Goal: Task Accomplishment & Management: Manage account settings

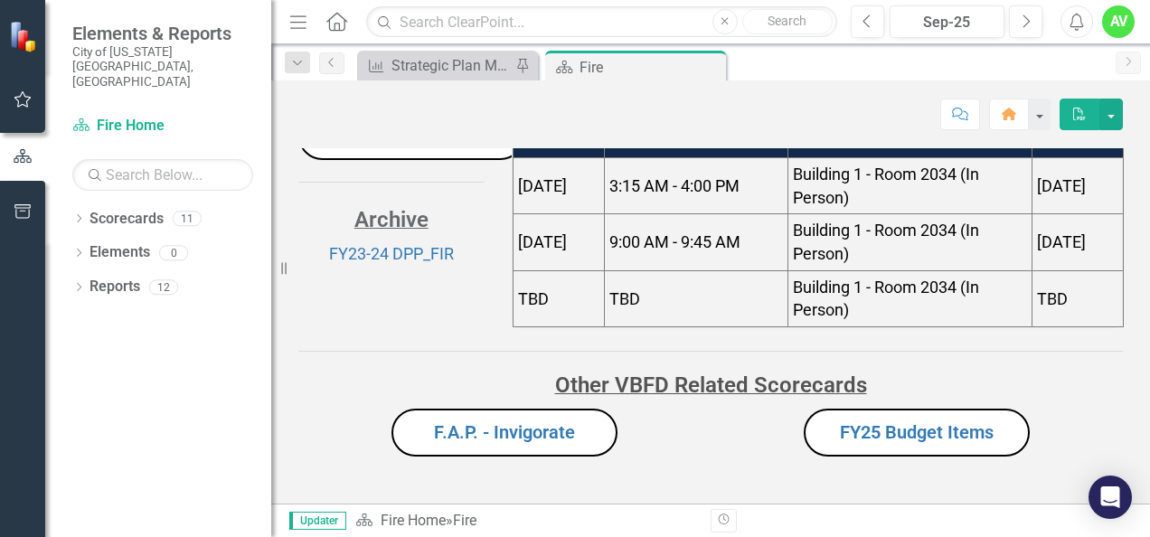
scroll to position [270, 0]
click at [888, 430] on link "FY25 Budget Items" at bounding box center [917, 432] width 154 height 22
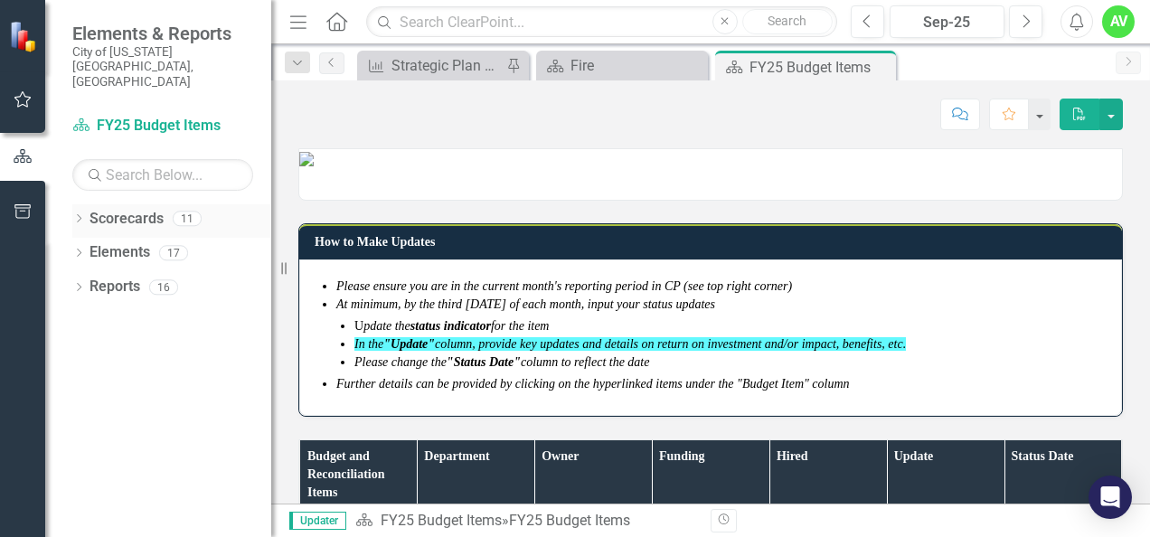
click at [80, 204] on div "Dropdown Scorecards 11" at bounding box center [171, 221] width 199 height 34
click at [78, 215] on icon "Dropdown" at bounding box center [78, 220] width 13 height 10
click at [156, 242] on link "Budget Tracker" at bounding box center [185, 252] width 172 height 21
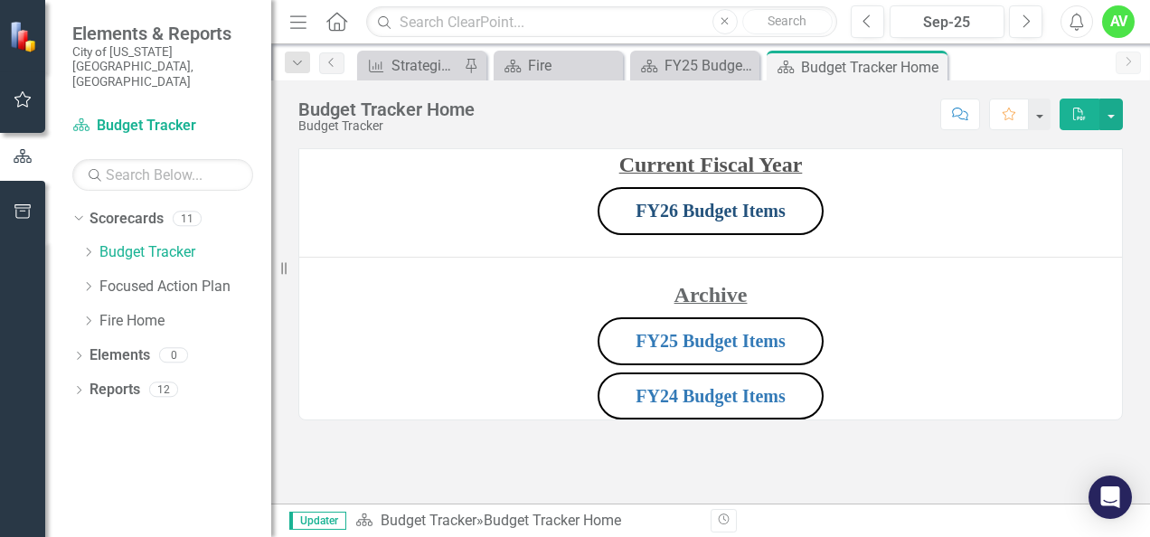
click at [712, 207] on link "FY26 Budget Items" at bounding box center [711, 211] width 150 height 20
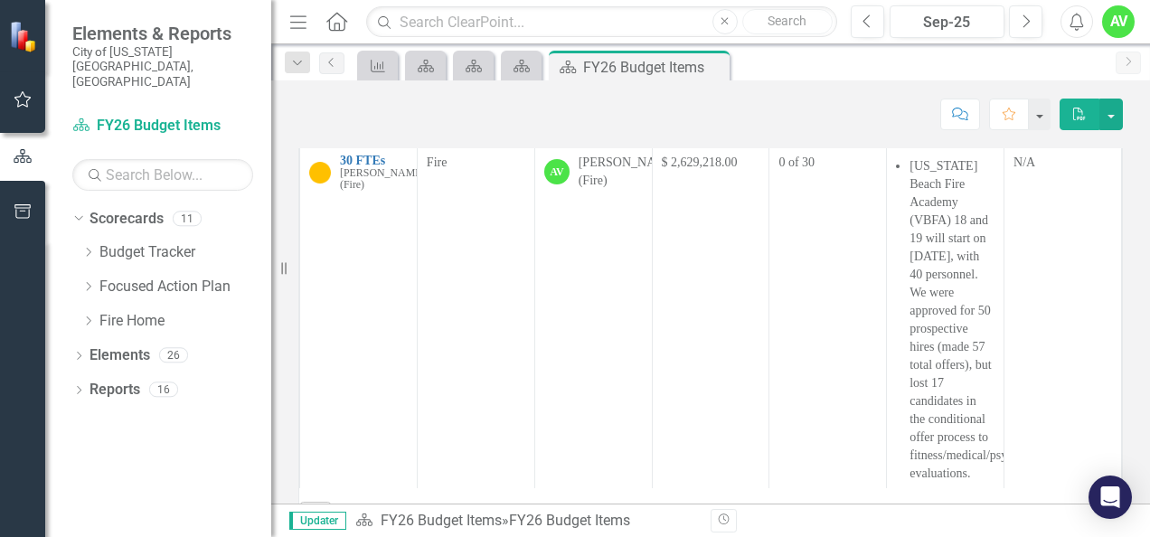
scroll to position [572, 0]
click at [1022, 25] on icon "Next" at bounding box center [1026, 22] width 10 height 16
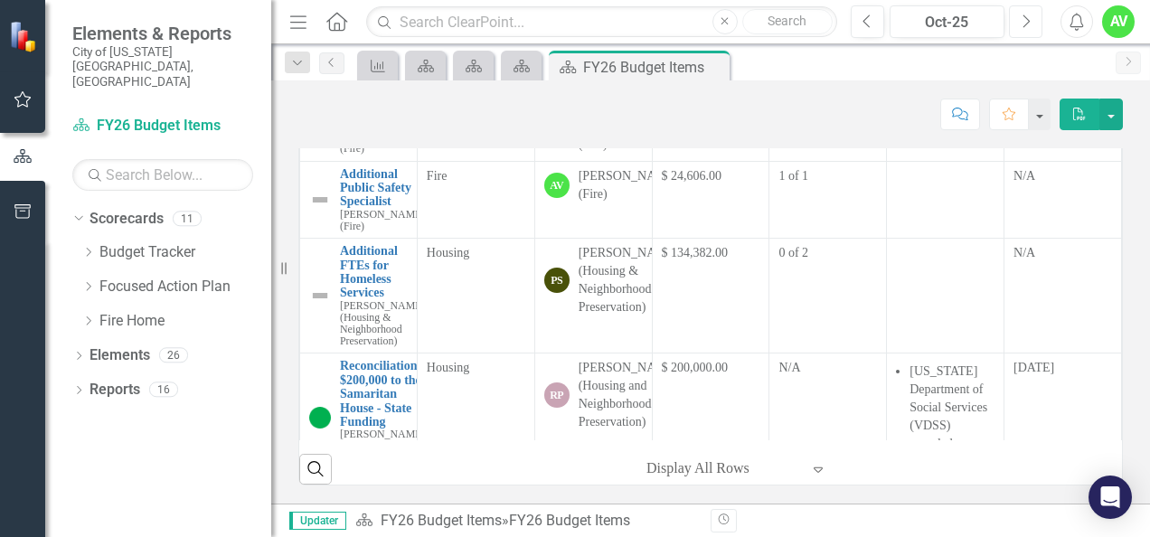
scroll to position [853, 0]
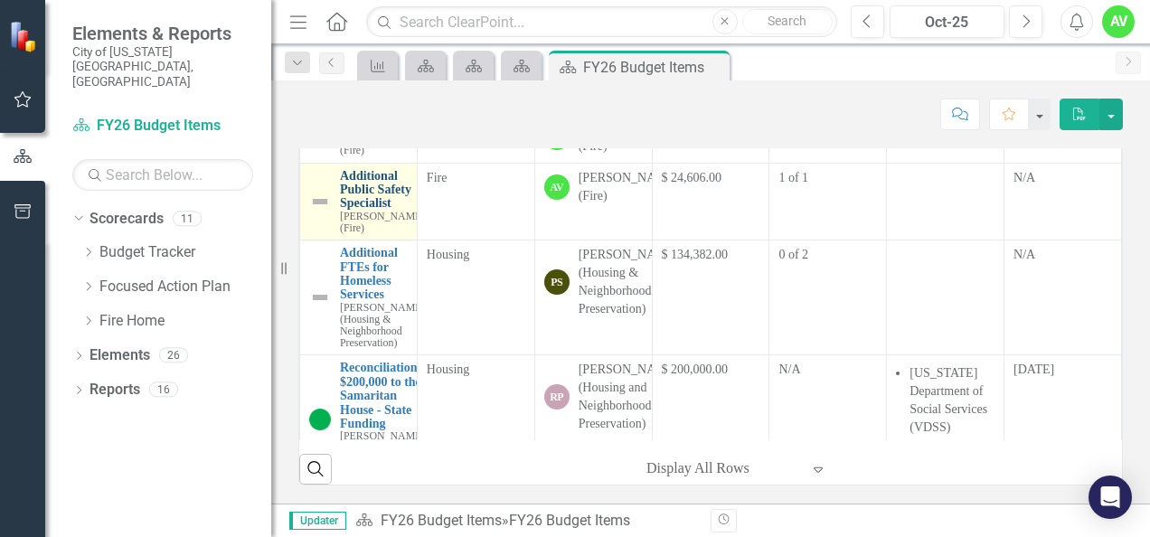
click at [351, 211] on link "Additional Public Safety Specialist" at bounding box center [382, 190] width 85 height 42
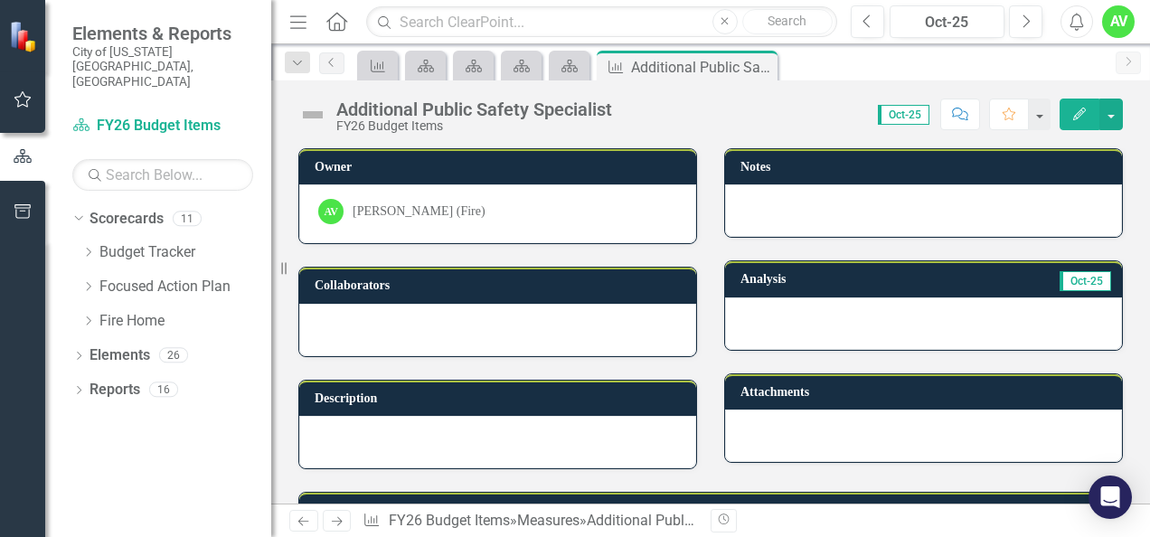
click at [1069, 118] on button "Edit" at bounding box center [1080, 115] width 40 height 32
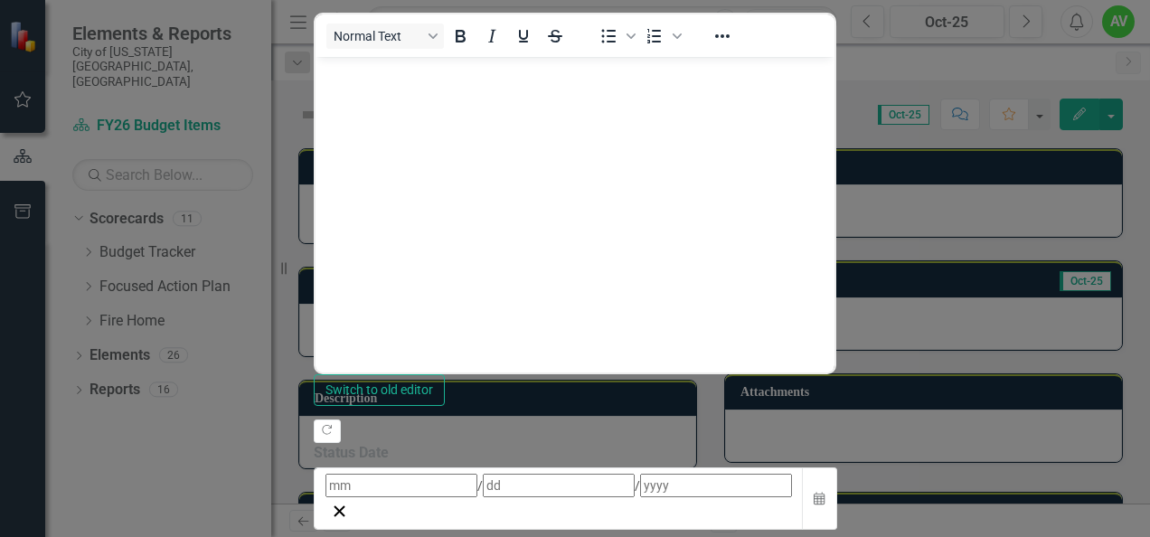
drag, startPoint x: 436, startPoint y: -244, endPoint x: 356, endPoint y: -244, distance: 79.6
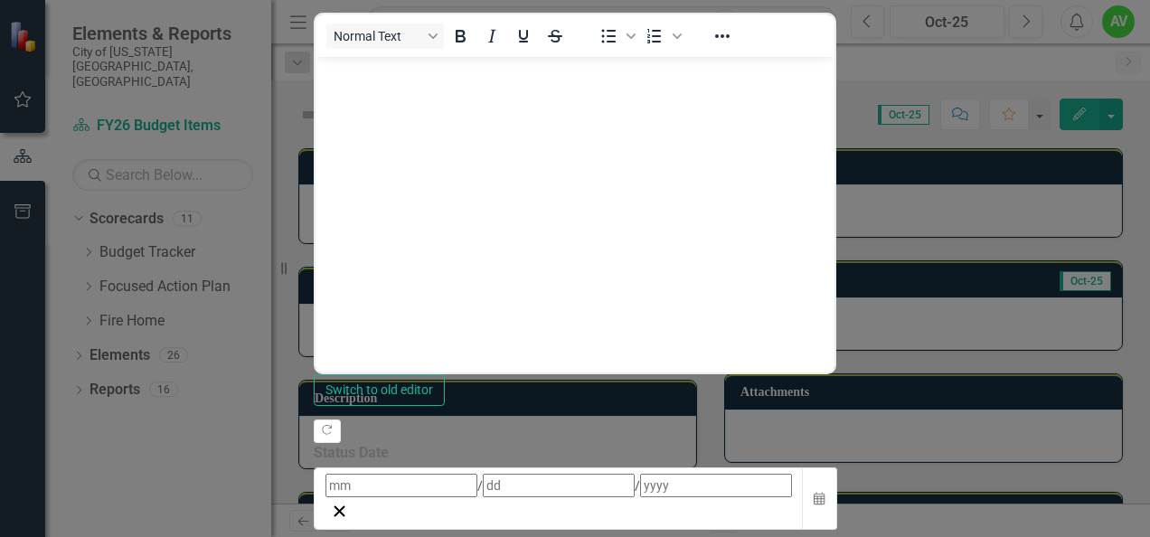
drag, startPoint x: 1018, startPoint y: -243, endPoint x: 656, endPoint y: -254, distance: 361.8
drag, startPoint x: 845, startPoint y: -368, endPoint x: 505, endPoint y: -363, distance: 339.1
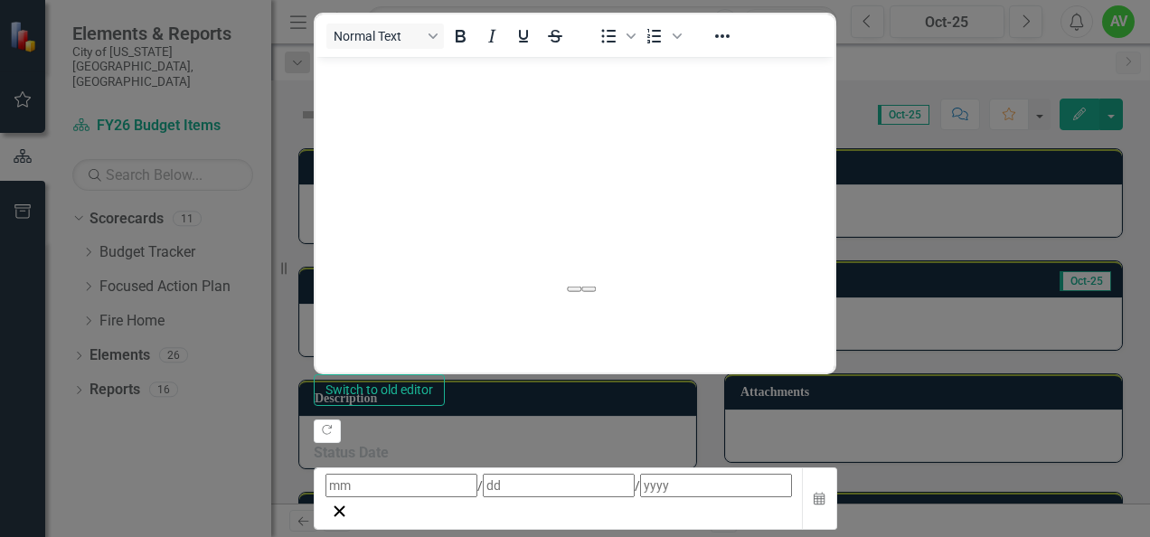
drag, startPoint x: 510, startPoint y: -371, endPoint x: 363, endPoint y: -371, distance: 147.4
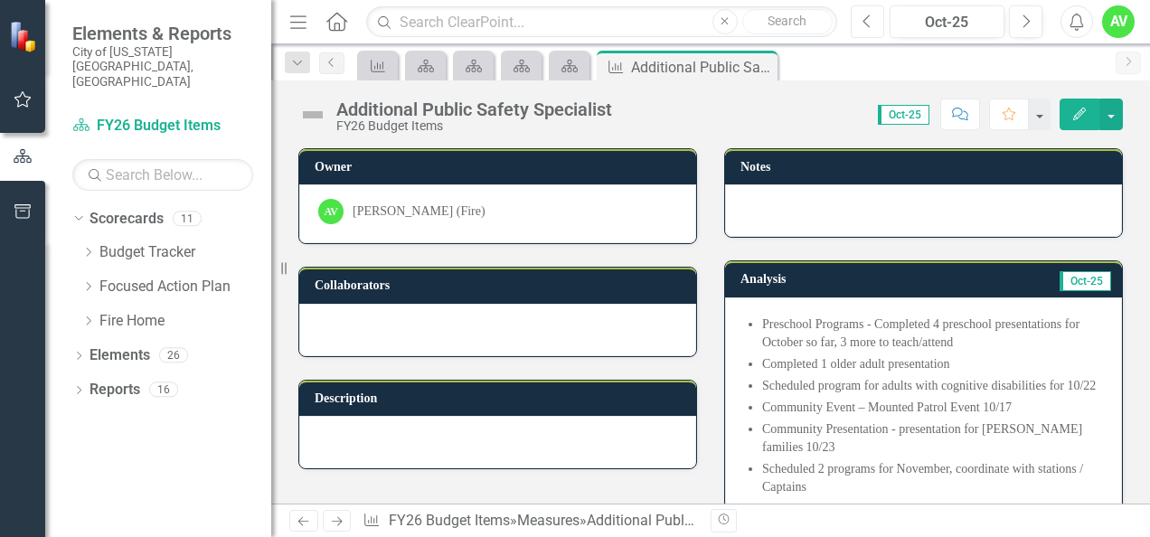
click at [873, 23] on icon "Previous" at bounding box center [868, 22] width 10 height 16
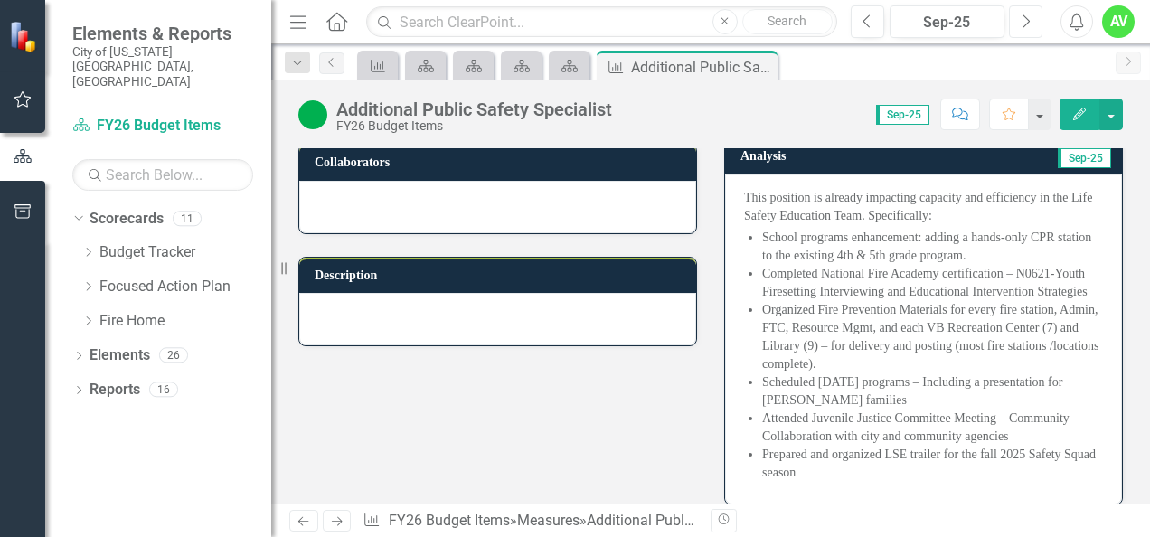
click at [1029, 20] on icon "button" at bounding box center [1027, 20] width 7 height 13
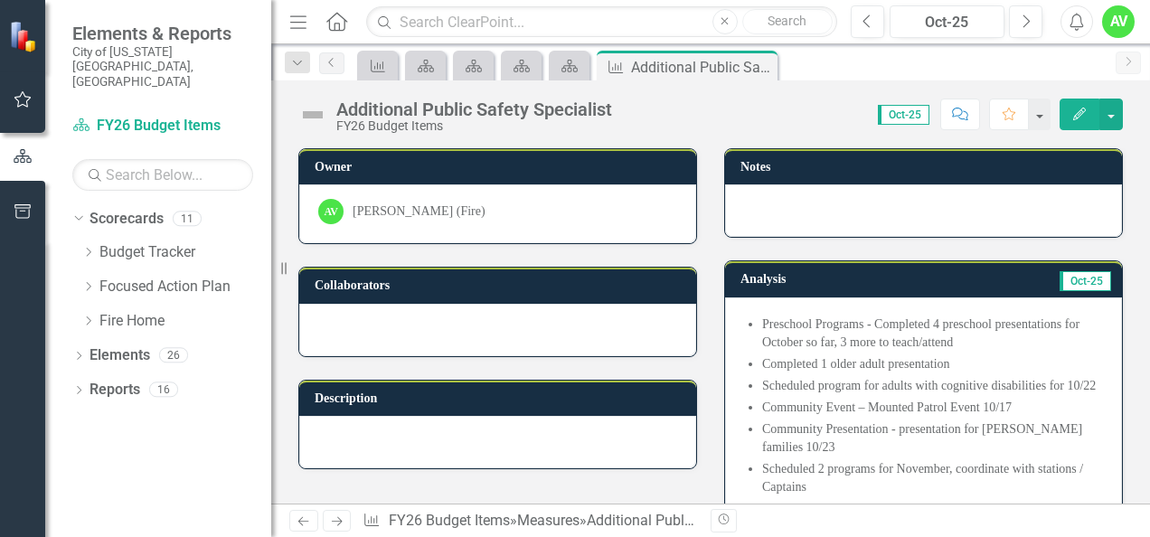
click at [1074, 110] on icon "Edit" at bounding box center [1079, 114] width 16 height 13
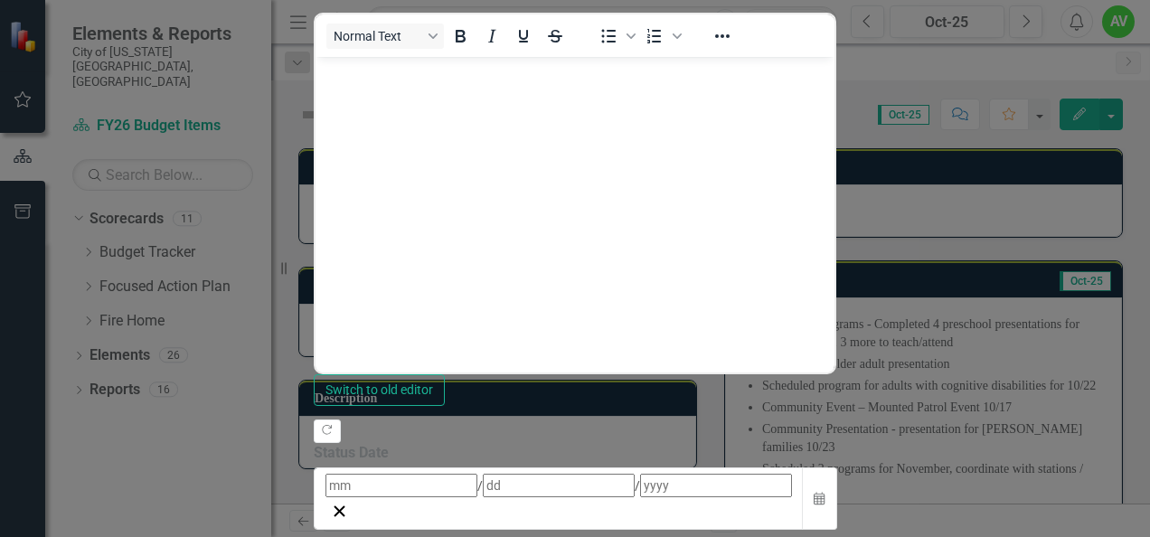
scroll to position [134, 0]
drag, startPoint x: 439, startPoint y: -134, endPoint x: 335, endPoint y: -180, distance: 113.8
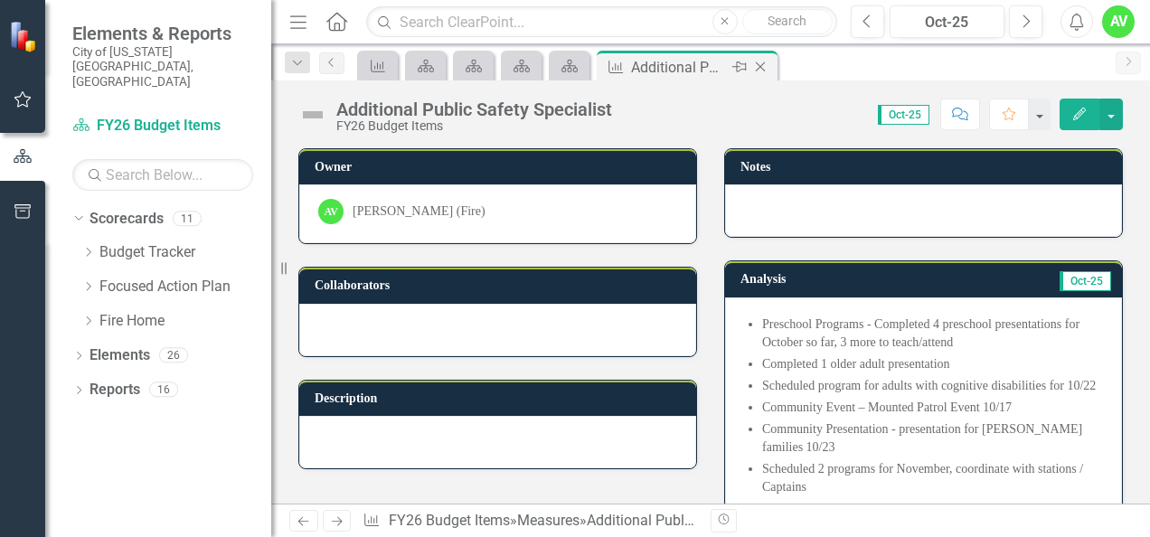
click at [767, 61] on icon "Close" at bounding box center [760, 67] width 18 height 14
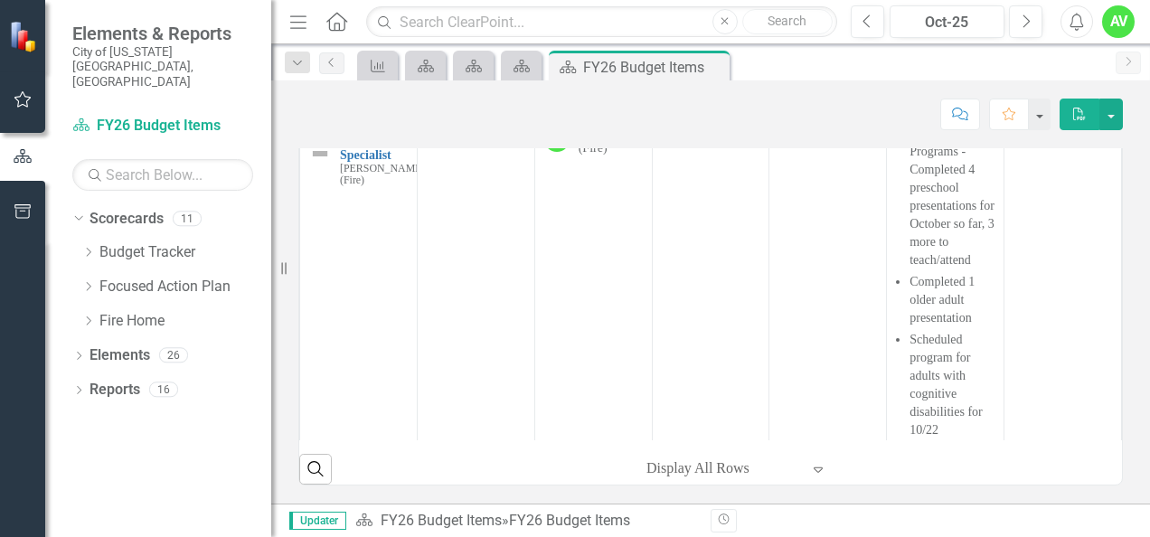
scroll to position [901, 0]
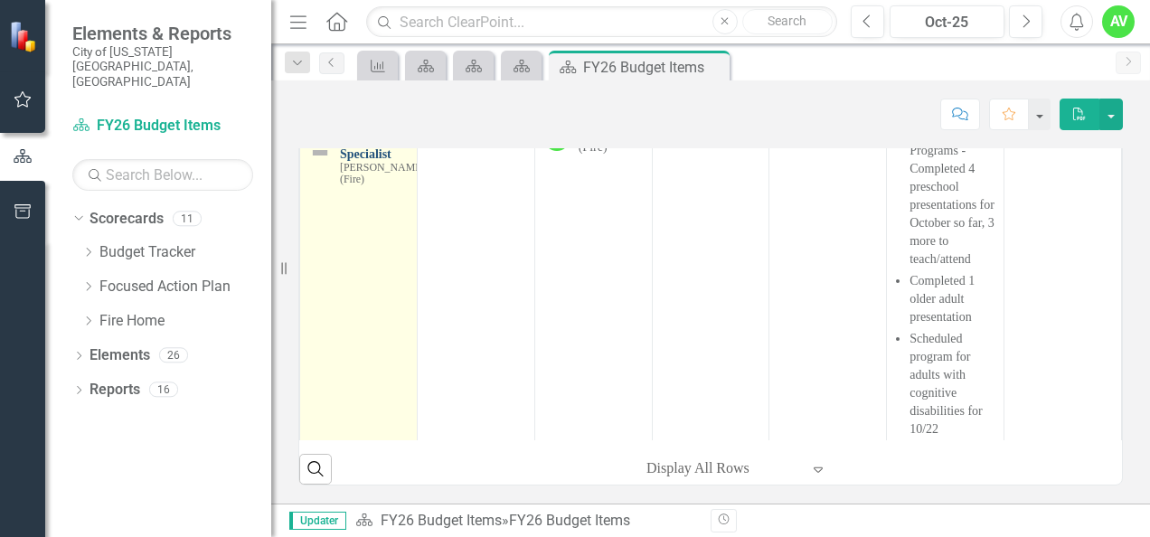
click at [351, 162] on link "Additional Public Safety Specialist" at bounding box center [382, 141] width 85 height 42
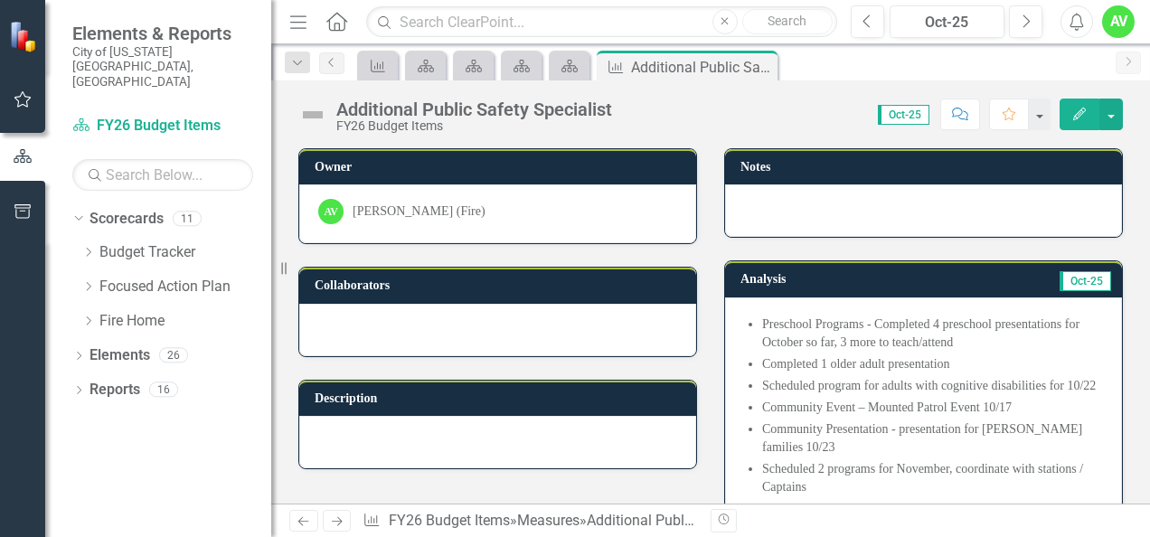
click at [1075, 110] on icon "Edit" at bounding box center [1079, 114] width 16 height 13
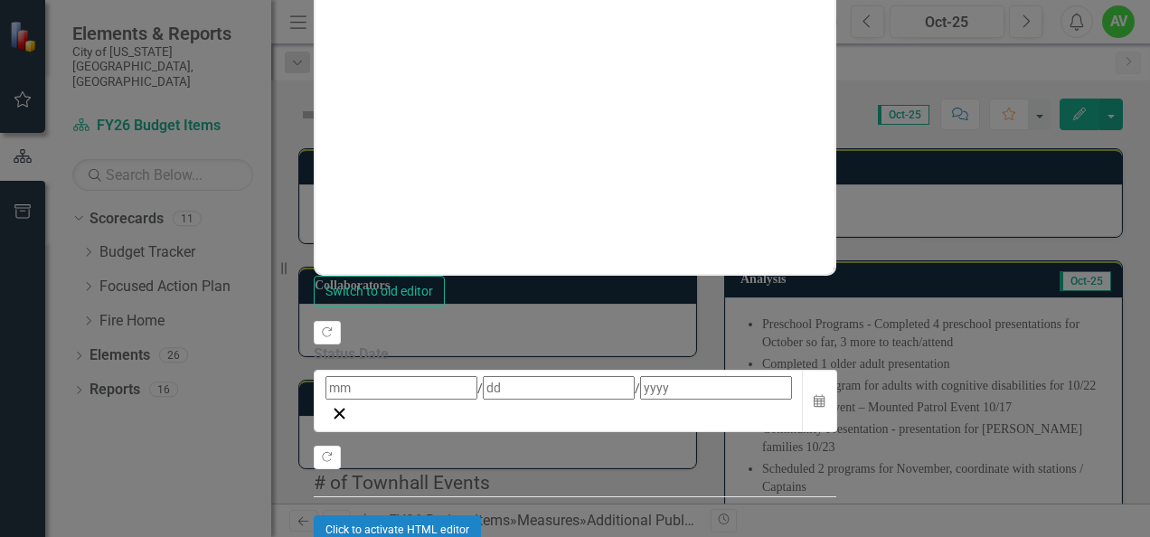
click at [792, 376] on div "/ /" at bounding box center [559, 388] width 467 height 24
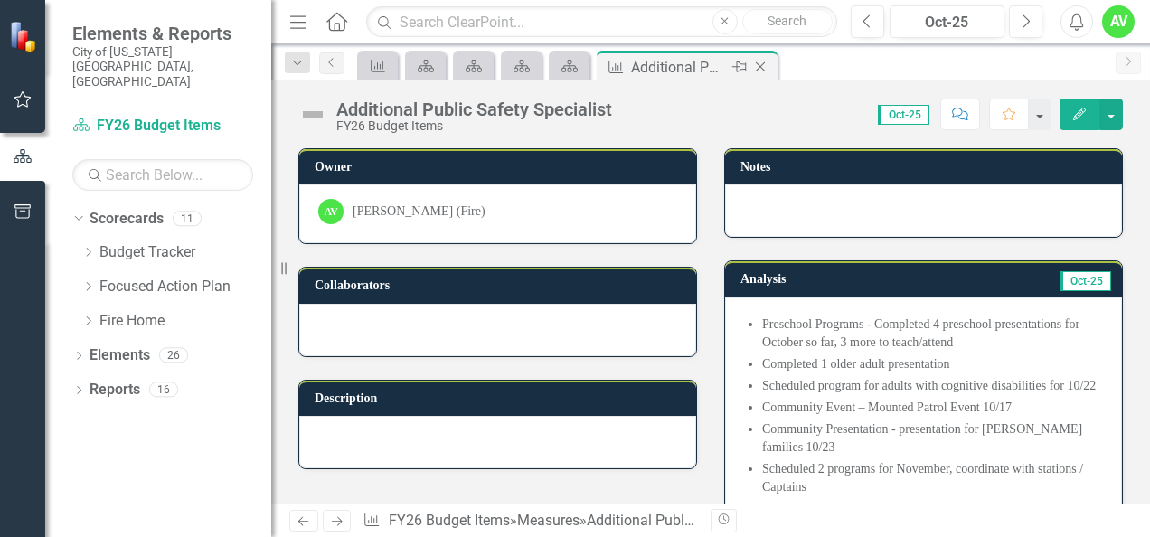
click at [761, 63] on icon "Close" at bounding box center [760, 67] width 18 height 14
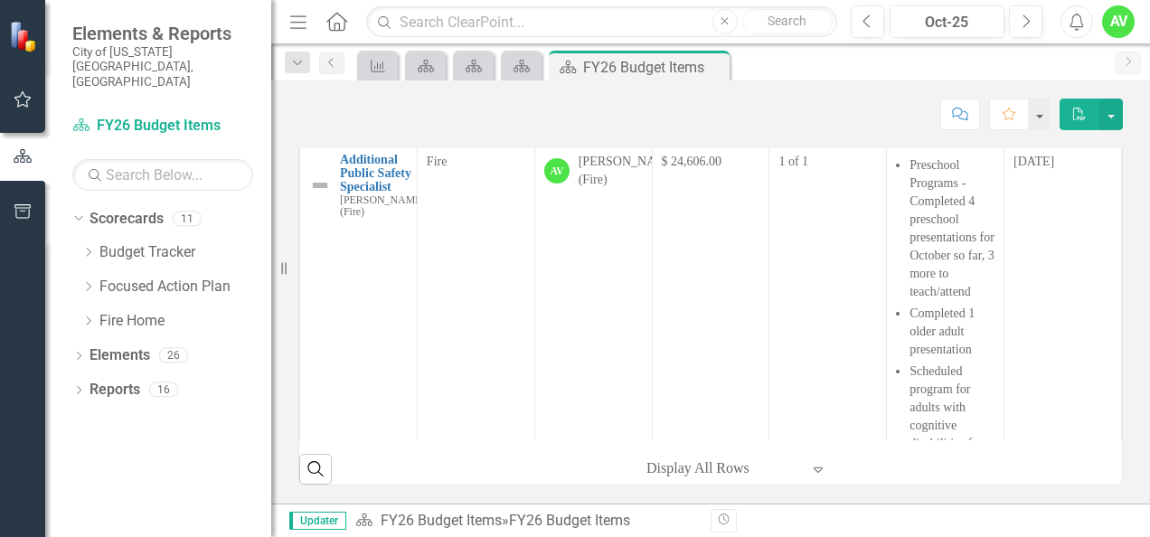
scroll to position [868, 0]
click at [358, 118] on link "30 FTEs" at bounding box center [382, 111] width 85 height 14
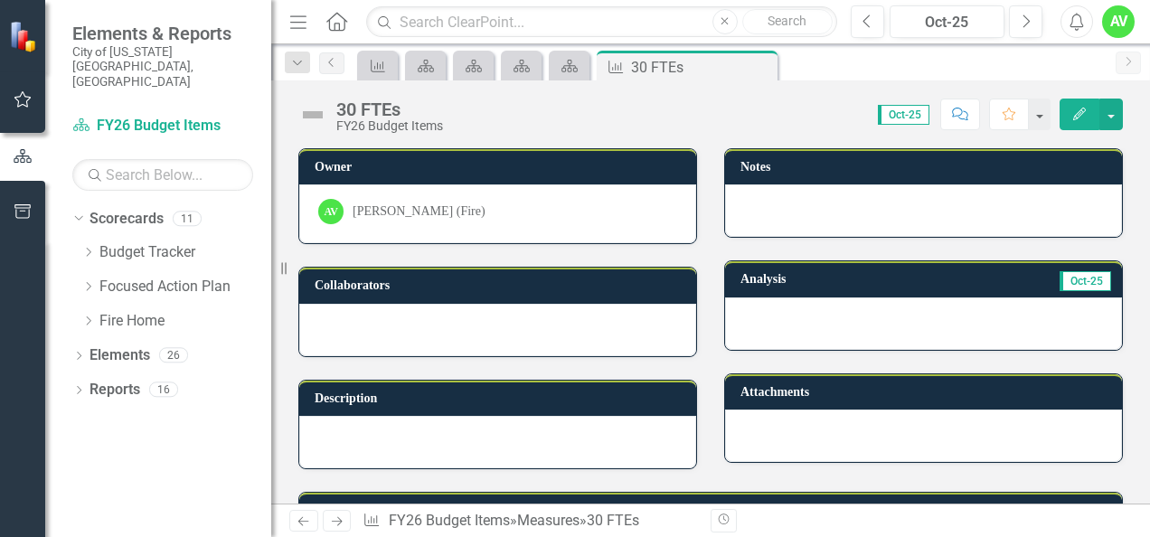
click at [1066, 118] on button "Edit" at bounding box center [1080, 115] width 40 height 32
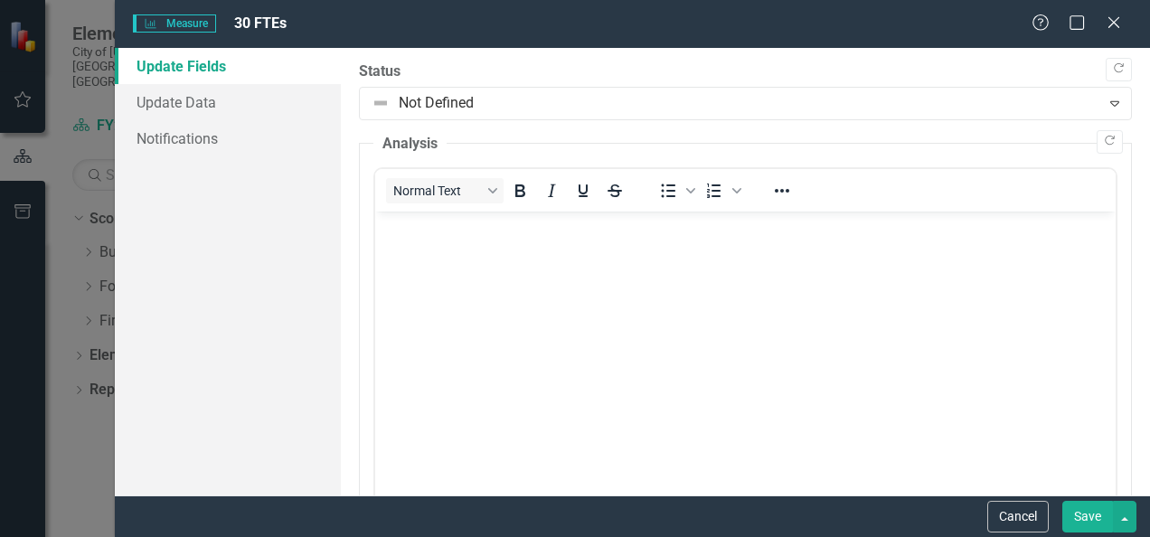
click at [431, 236] on p "Rich Text Area. Press ALT-0 for help." at bounding box center [746, 227] width 732 height 22
click at [381, 228] on p "34 recruits completed NMO October 2 and 3, 2025" at bounding box center [746, 227] width 732 height 22
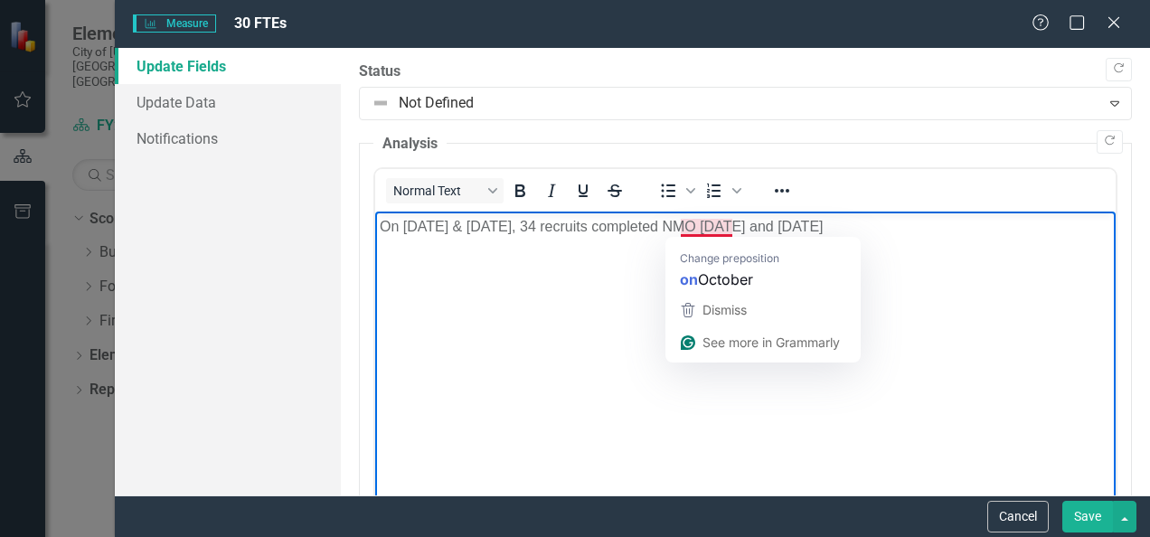
drag, startPoint x: 829, startPoint y: 231, endPoint x: 694, endPoint y: 230, distance: 135.6
drag, startPoint x: 694, startPoint y: 230, endPoint x: 865, endPoint y: 223, distance: 171.9
click at [865, 223] on p "On October 2 & 3, 34 recruits completed NMO October 2 and 3, 2025" at bounding box center [746, 227] width 732 height 22
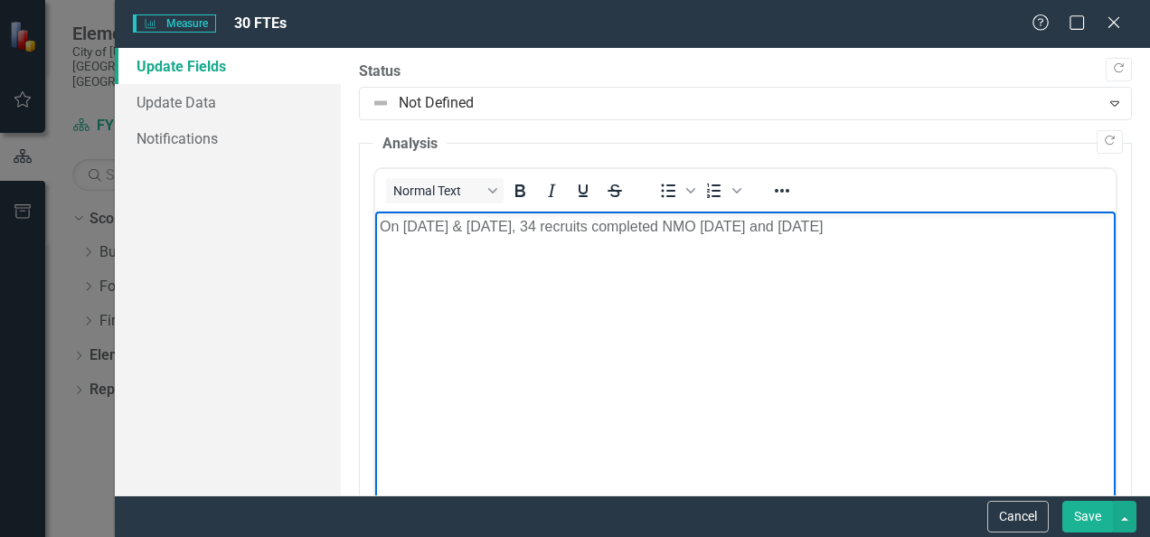
drag, startPoint x: 833, startPoint y: 228, endPoint x: 682, endPoint y: 229, distance: 151.0
click at [682, 229] on p "On October 2 & 3, 34 recruits completed NMO October 2 and 3, 2025" at bounding box center [746, 227] width 732 height 22
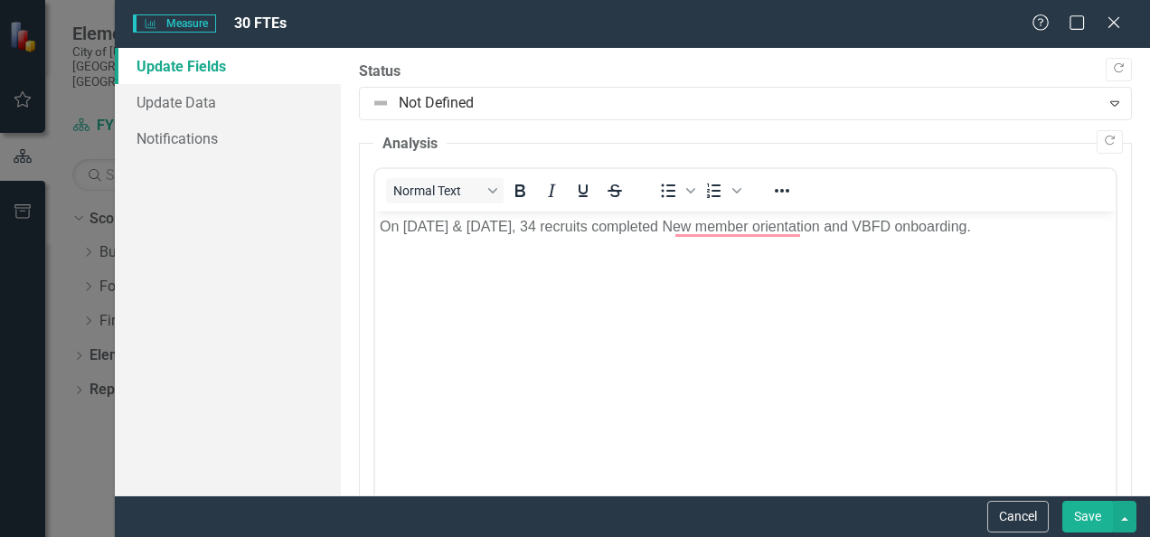
click at [958, 229] on p "On October 2 & 3, 34 recruits completed New member orientation and VBFD onboard…" at bounding box center [746, 227] width 732 height 22
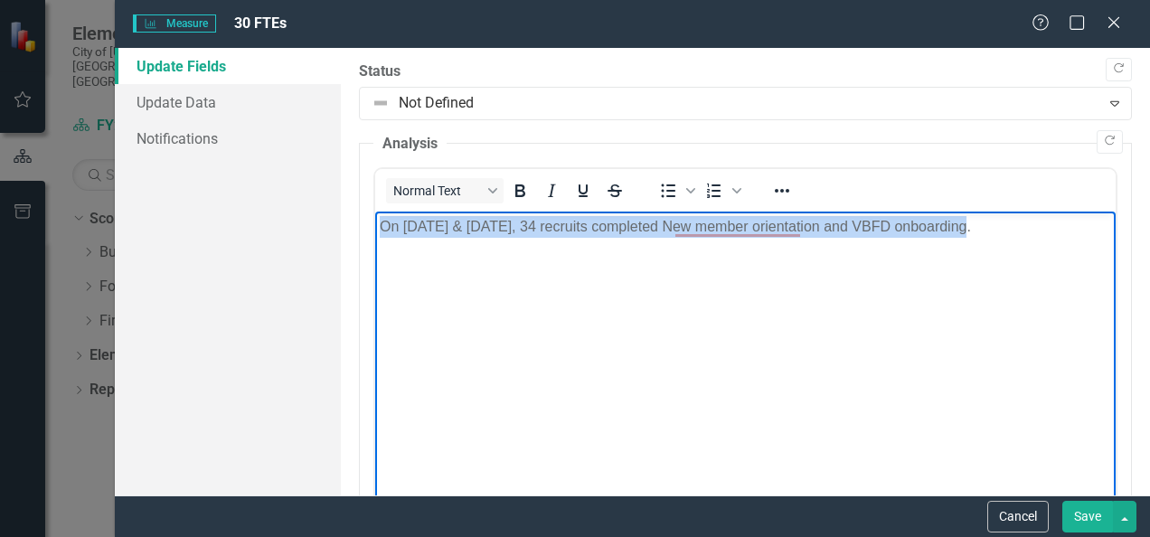
drag, startPoint x: 958, startPoint y: 229, endPoint x: 377, endPoint y: 225, distance: 580.5
click at [377, 225] on body "On October 2 & 3, 34 recruits completed New member orientation and VBFD onboard…" at bounding box center [745, 347] width 741 height 271
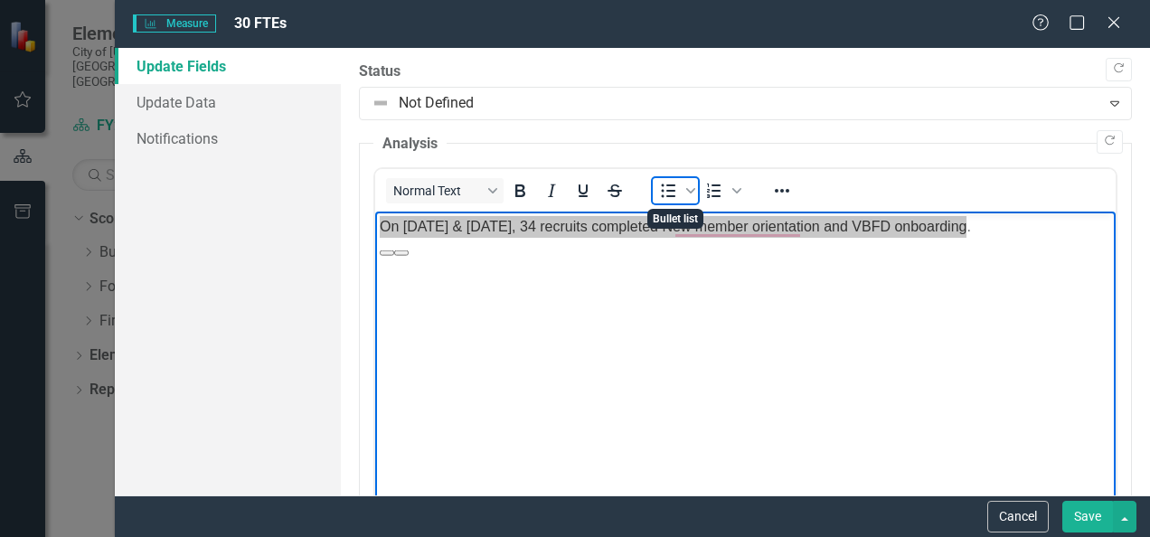
click at [676, 190] on icon "Bullet list" at bounding box center [668, 191] width 22 height 22
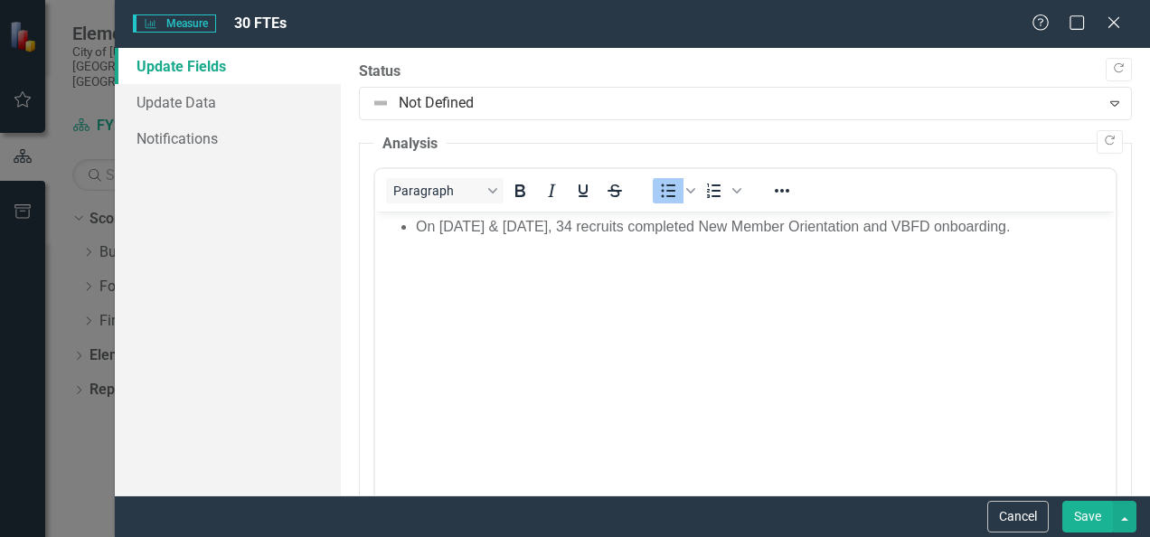
click at [1011, 235] on li "On October 2 & 3, 34 recruits completed New Member Orientation and VBFD onboard…" at bounding box center [763, 227] width 695 height 22
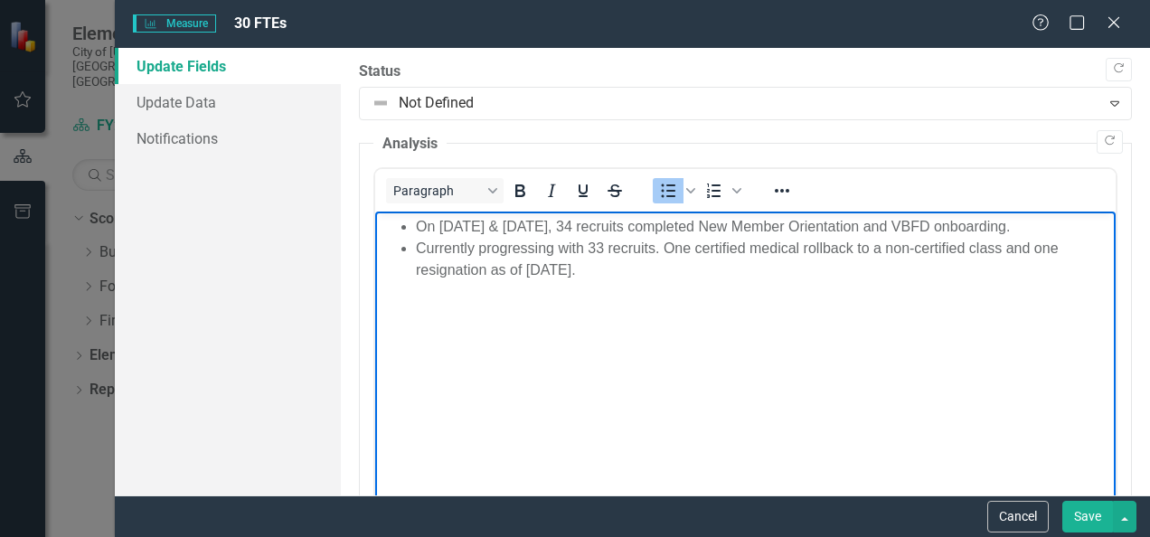
click at [625, 263] on li "Currently progressing with 33 recruits. One certified medical rollback to a non…" at bounding box center [763, 259] width 695 height 43
click at [609, 272] on li "Currently progressing with 33 recruits. One certified medical rollback to a non…" at bounding box center [763, 259] width 695 height 43
click at [703, 290] on li "VBFA 19 will start with EMS training and the certified" at bounding box center [763, 292] width 695 height 22
click at [821, 295] on li "VBFA 19 will start with EMS training and the VBFA 18 (certified" at bounding box center [763, 292] width 695 height 22
click at [891, 297] on li "VBFA 19 will start with EMS training and the VBFA 18 (certified) will also" at bounding box center [763, 292] width 695 height 22
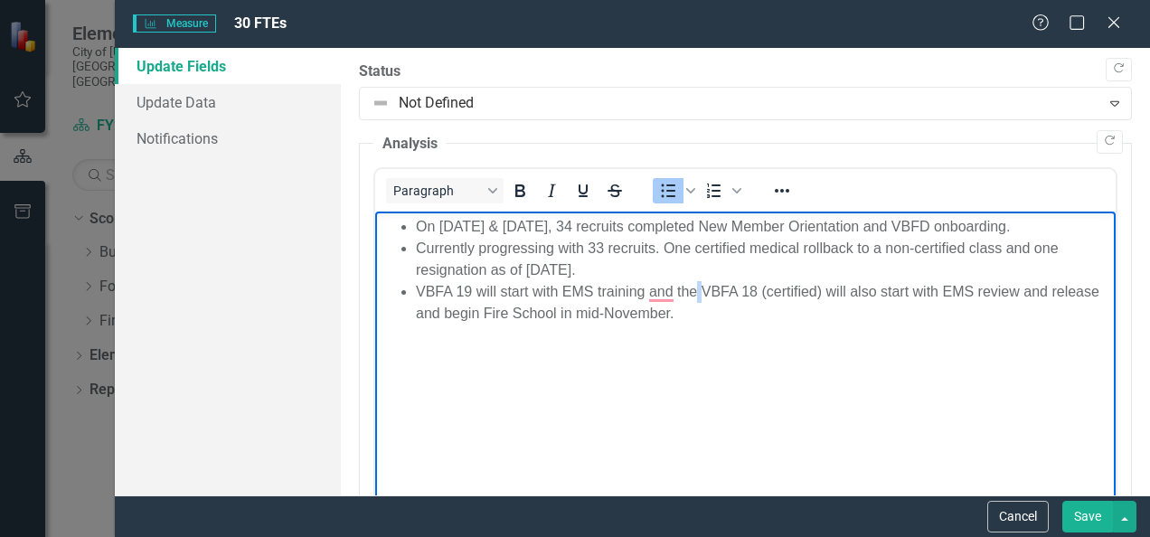
drag, startPoint x: 648, startPoint y: 289, endPoint x: 700, endPoint y: 293, distance: 51.7
click at [700, 293] on li "VBFA 19 will start with EMS training and the VBFA 18 (certified) will also star…" at bounding box center [763, 302] width 695 height 43
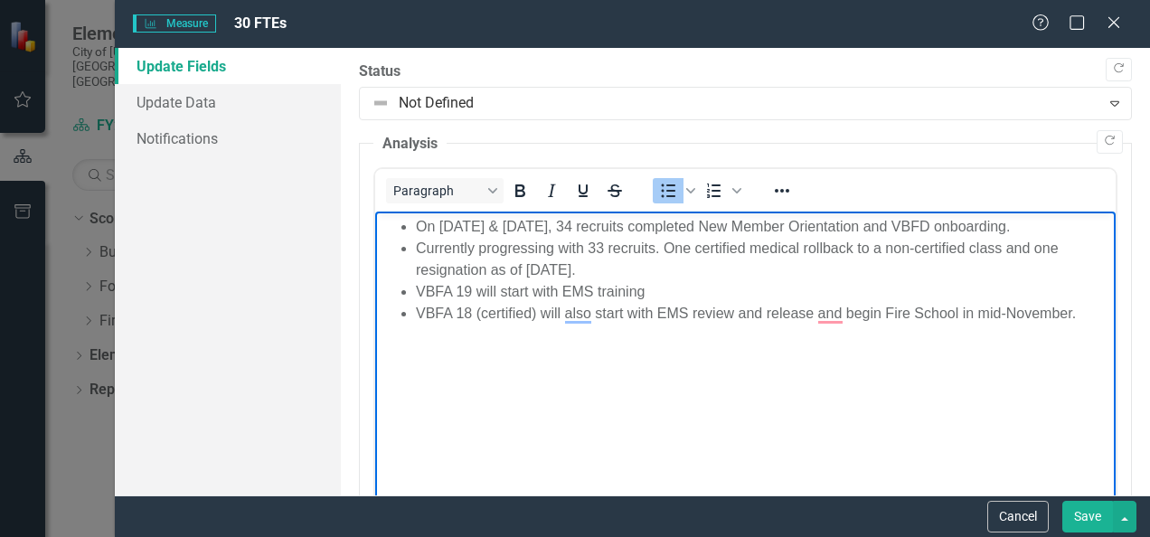
click at [670, 293] on li "VBFA 19 will start with EMS training" at bounding box center [763, 292] width 695 height 22
click at [589, 325] on li "VBFA 18 (certified) will also start with EMS review and release, and begin Fire…" at bounding box center [763, 314] width 695 height 22
click at [780, 325] on li "VBFA 18 (certified) will start with EMS review and release, and begin Fire Scho…" at bounding box center [763, 314] width 695 height 22
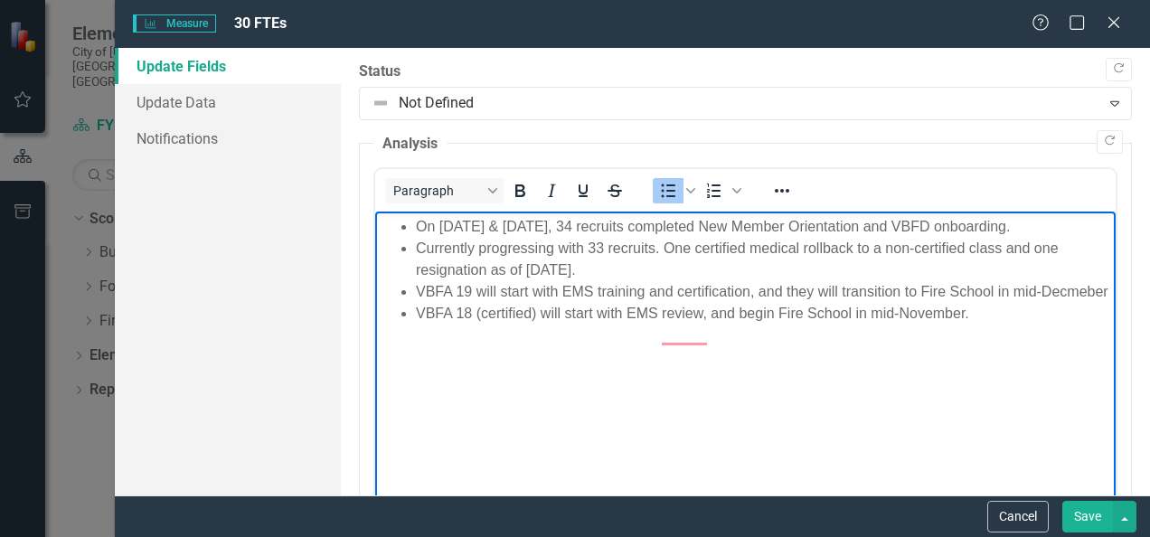
click at [708, 325] on li "VBFA 18 (certified) will start with EMS review, and begin Fire School in mid-No…" at bounding box center [763, 314] width 695 height 22
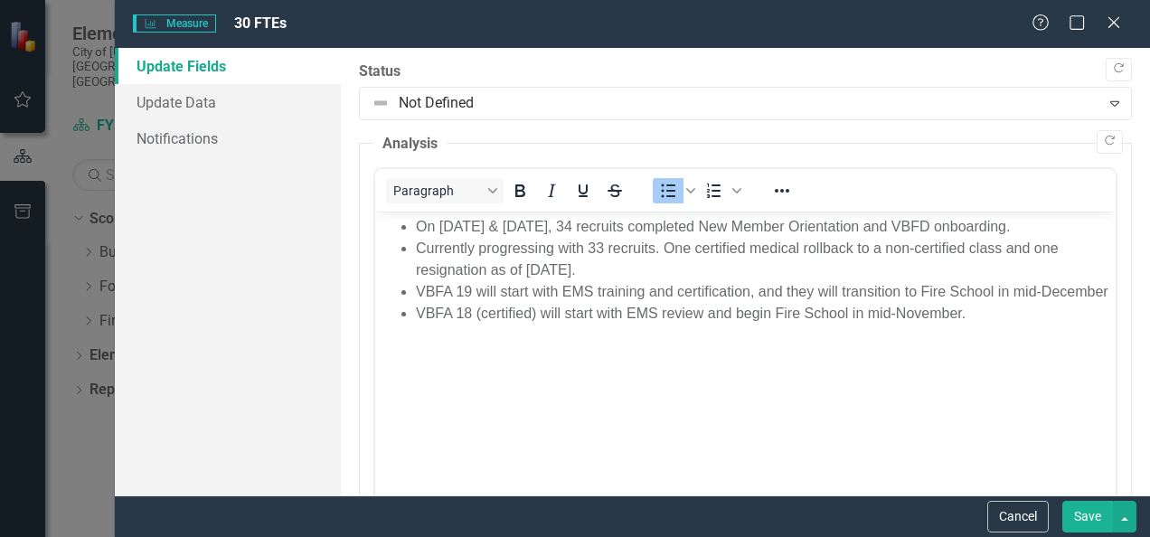
click at [984, 325] on li "VBFA 18 (certified) will start with EMS review and begin Fire School in mid-Nov…" at bounding box center [763, 314] width 695 height 22
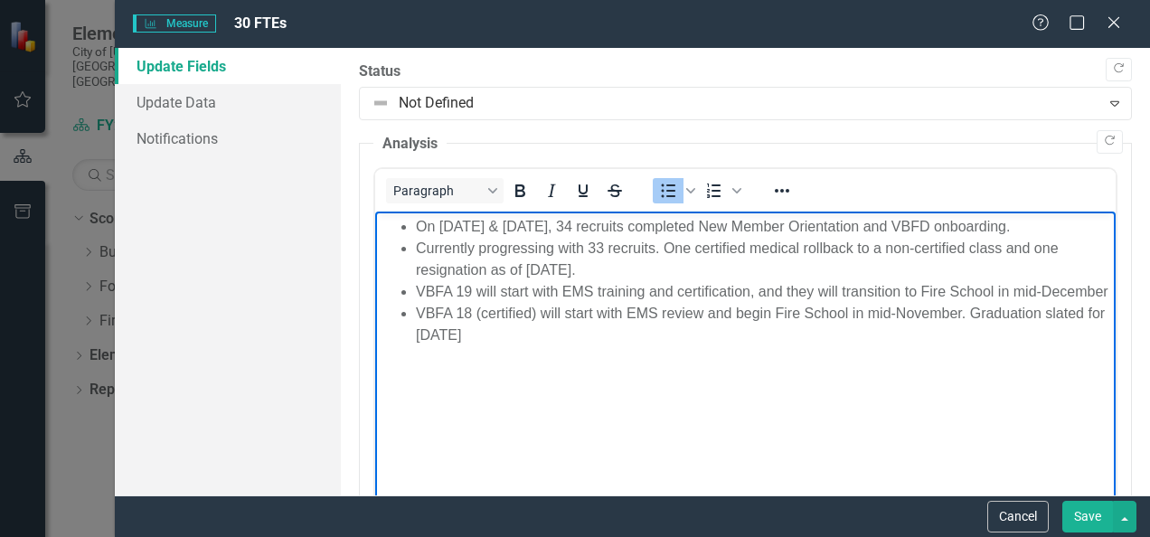
click at [500, 303] on li "VBFA 19 will start with EMS training and certification, and they will transitio…" at bounding box center [763, 292] width 695 height 22
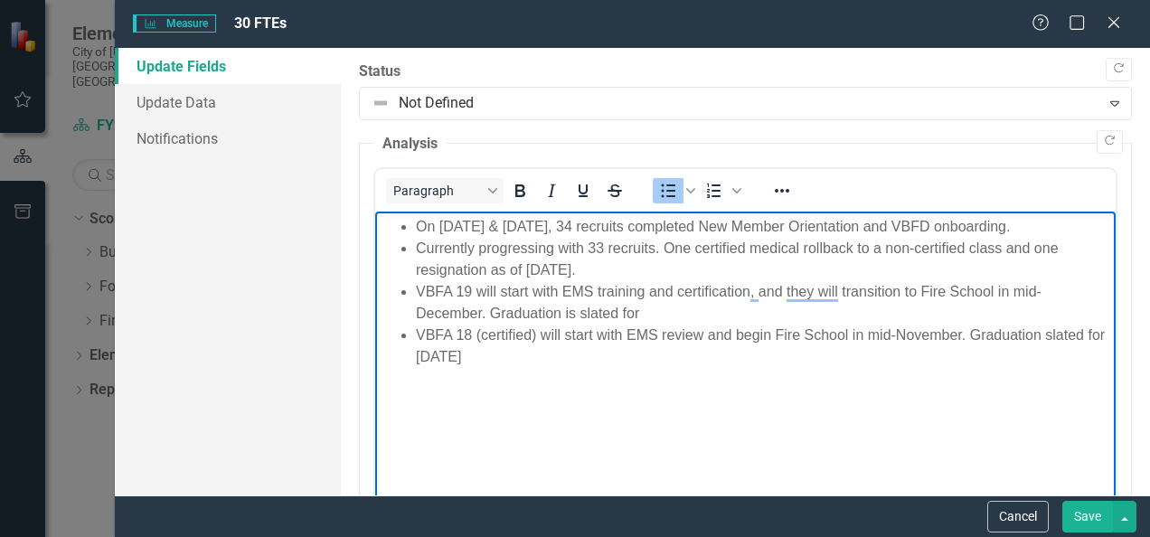
click at [656, 307] on li "VBFA 19 will start with EMS training and certification, and they will transitio…" at bounding box center [763, 302] width 695 height 43
click at [515, 360] on li "VBFA 18 (certified) will start with EMS review and begin Fire School in mid-Nov…" at bounding box center [763, 346] width 695 height 43
click at [886, 250] on li "Currently progressing with 33 recruits. One certified medical rollback to a non…" at bounding box center [763, 259] width 695 height 43
click at [887, 248] on li "Currently progressing with 33 recruits. One certified medical rollback to a non…" at bounding box center [763, 259] width 695 height 43
click at [1076, 519] on button "Save" at bounding box center [1087, 517] width 51 height 32
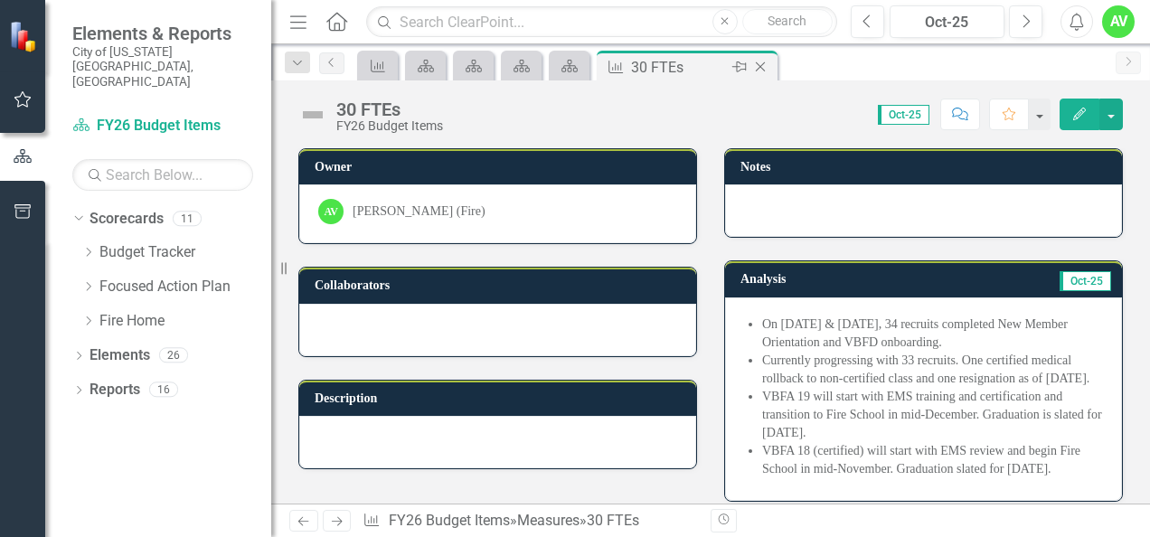
click at [756, 63] on icon at bounding box center [761, 67] width 10 height 10
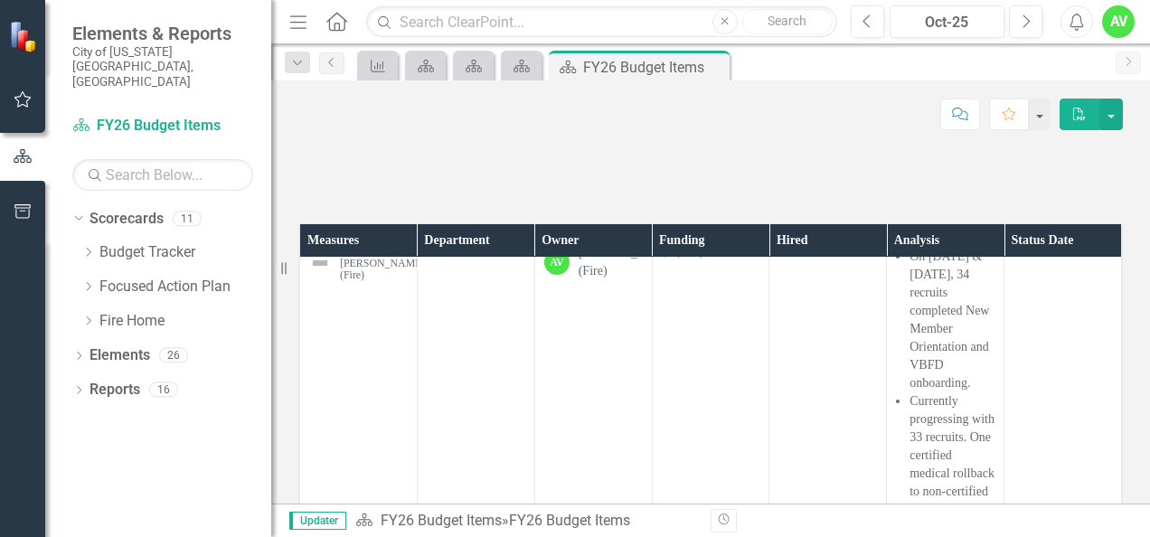
scroll to position [914, 0]
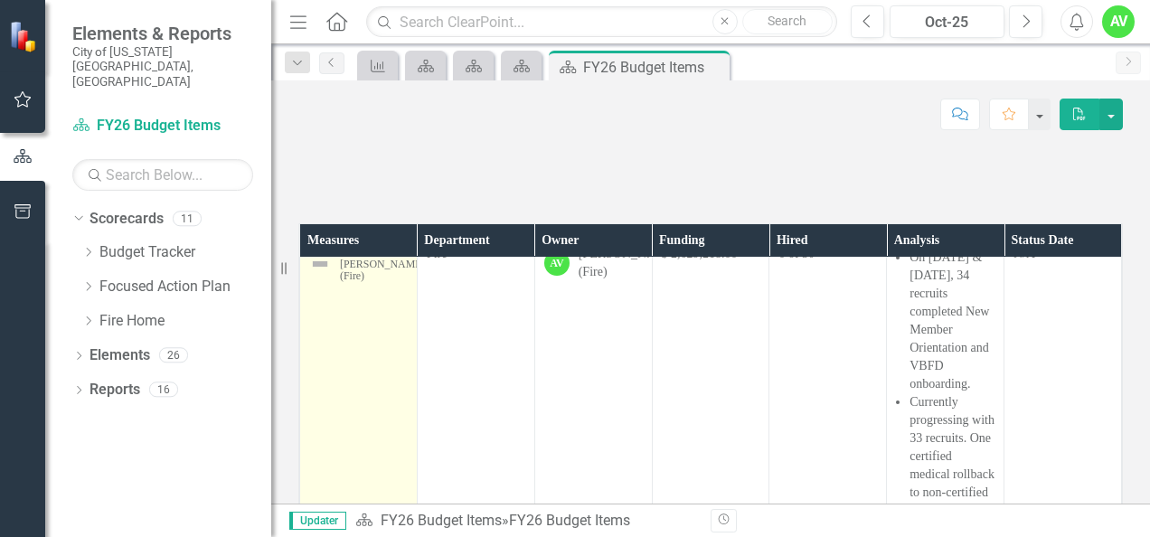
click at [371, 259] on link "30 FTEs" at bounding box center [382, 252] width 85 height 14
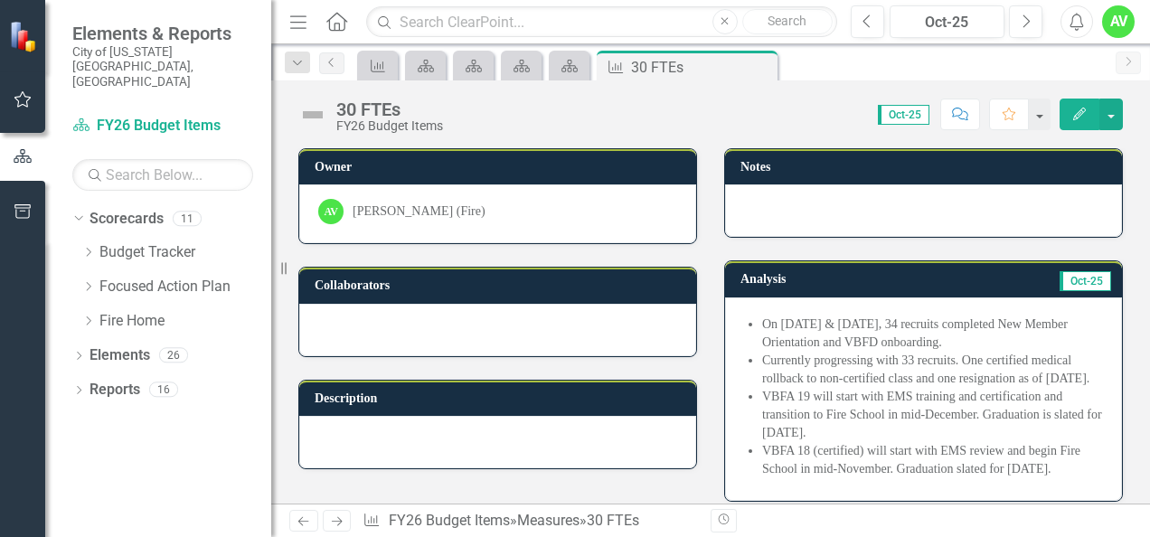
click at [1080, 103] on button "Edit" at bounding box center [1080, 115] width 40 height 32
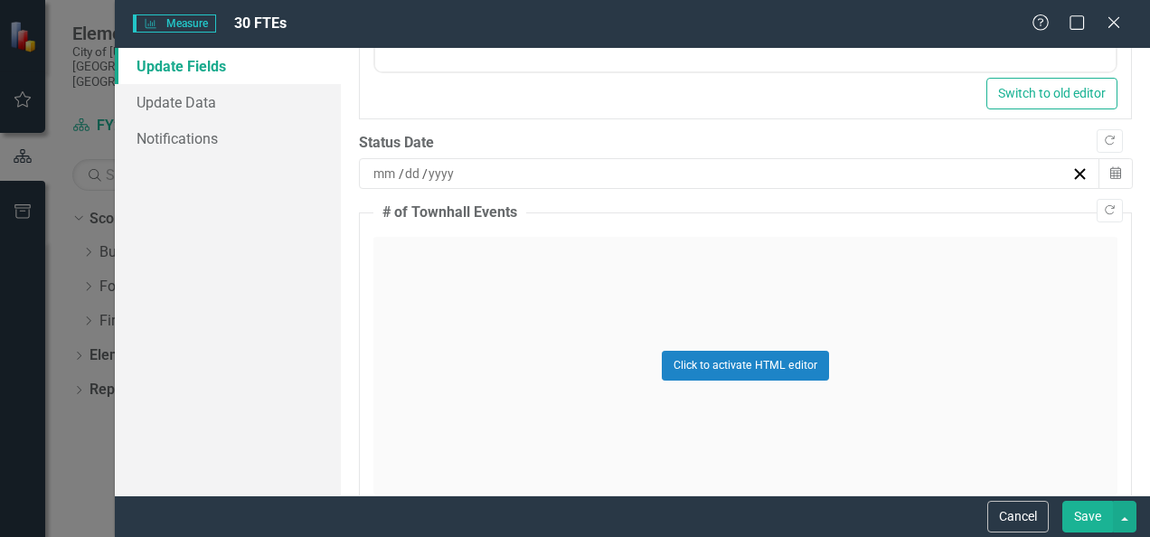
scroll to position [949, 0]
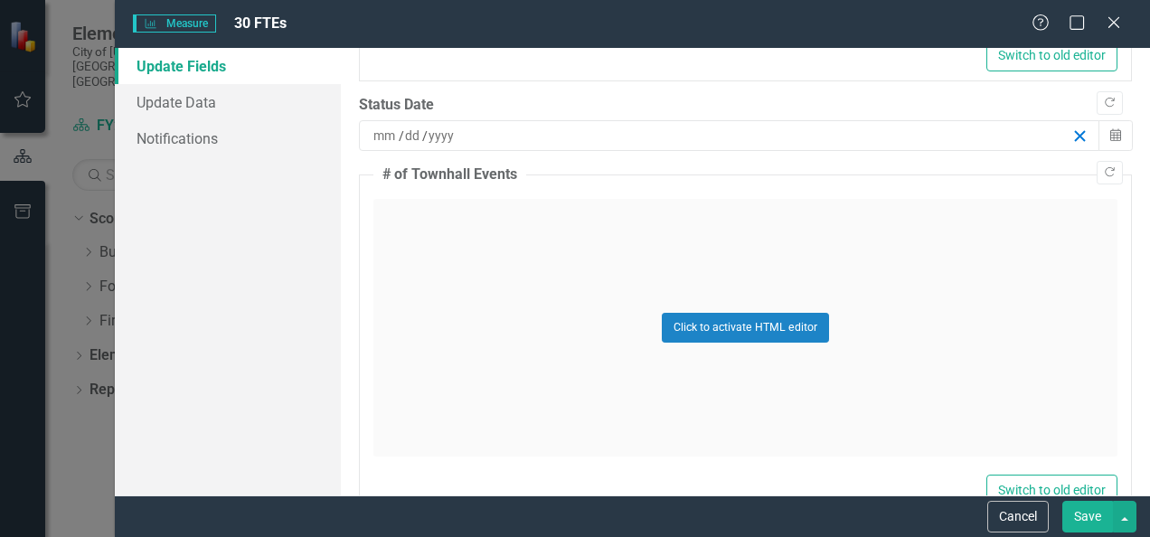
click at [1071, 132] on icon "button" at bounding box center [1079, 135] width 17 height 17
click at [910, 127] on div "/ /" at bounding box center [721, 136] width 701 height 18
click at [541, 298] on button "15" at bounding box center [518, 295] width 45 height 33
click at [1086, 512] on button "Save" at bounding box center [1087, 517] width 51 height 32
